Goal: Transaction & Acquisition: Purchase product/service

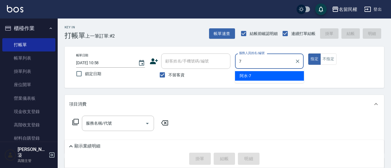
type input "阿水-7"
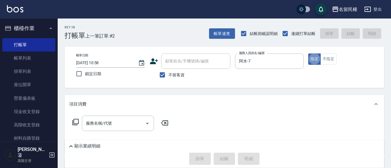
type button "true"
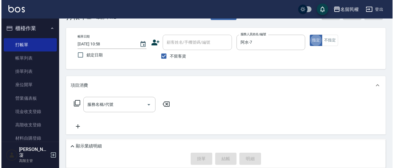
scroll to position [29, 0]
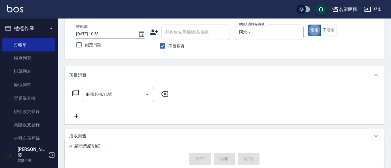
click at [135, 88] on div "服務名稱/代號 服務名稱/代號" at bounding box center [225, 104] width 320 height 40
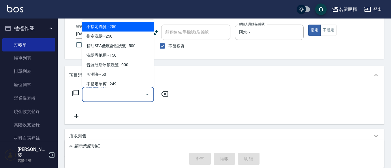
click at [127, 93] on input "服務名稱/代號" at bounding box center [114, 94] width 58 height 10
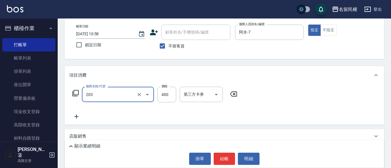
type input "指定單剪(203)"
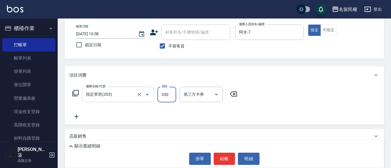
type input "350"
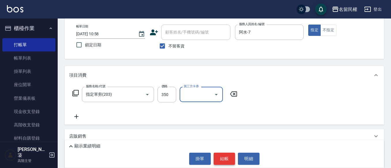
click at [215, 156] on button "結帳" at bounding box center [225, 158] width 22 height 12
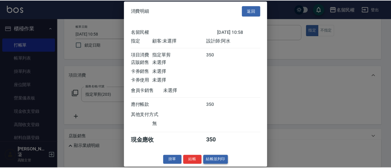
scroll to position [8, 0]
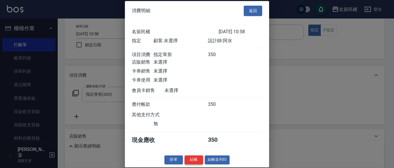
click at [191, 157] on button "結帳" at bounding box center [194, 159] width 18 height 9
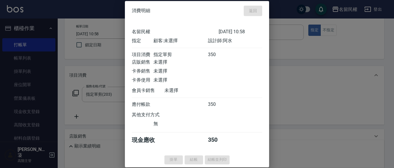
type input "[DATE] 11:31"
